Goal: Find specific page/section: Find specific page/section

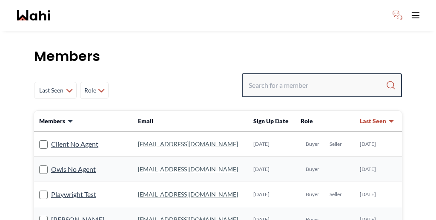
click at [305, 78] on input "Search input" at bounding box center [317, 85] width 137 height 15
paste input "[PERSON_NAME]"
type input "[PERSON_NAME]"
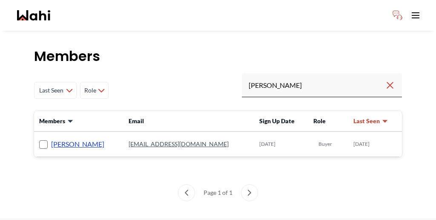
click at [56, 138] on link "[PERSON_NAME]" at bounding box center [77, 143] width 53 height 11
